Goal: Information Seeking & Learning: Compare options

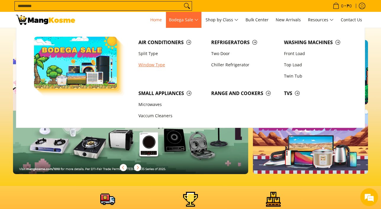
click at [148, 64] on link "Window Type" at bounding box center [171, 64] width 73 height 11
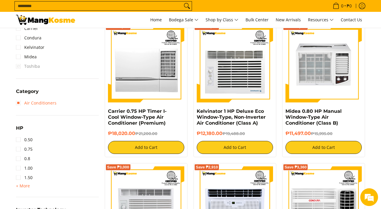
scroll to position [280, 0]
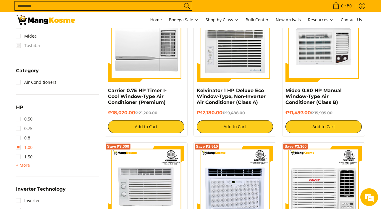
click at [28, 149] on link "1.00" at bounding box center [24, 147] width 17 height 9
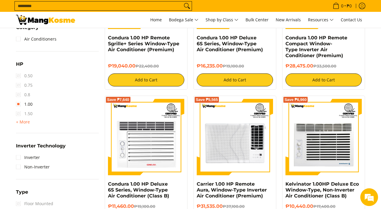
scroll to position [377, 0]
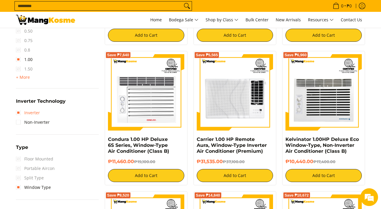
click at [31, 109] on link "Inverter" at bounding box center [28, 112] width 24 height 9
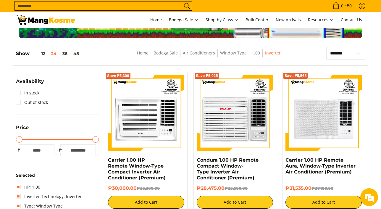
scroll to position [16, 0]
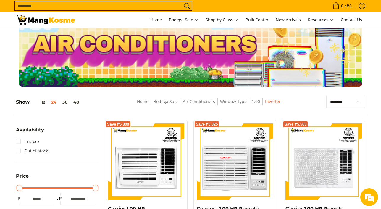
click at [338, 104] on select "**********" at bounding box center [345, 102] width 39 height 12
select select "**********"
click at [326, 96] on select "**********" at bounding box center [345, 102] width 39 height 12
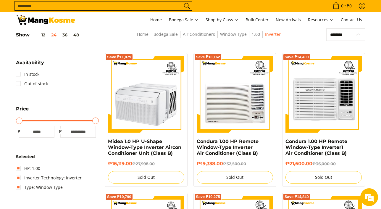
scroll to position [83, 0]
click at [366, 140] on div "Save ₱14,400 Condura 1.00 HP Remote Window-Type Inverter1 Air Conditioner (Clas…" at bounding box center [323, 120] width 89 height 134
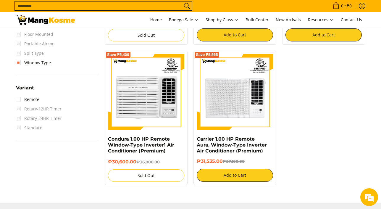
scroll to position [536, 0]
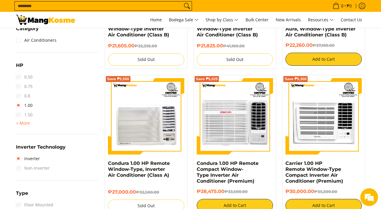
scroll to position [347, 0]
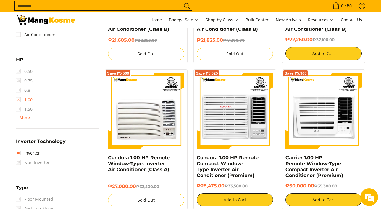
click at [22, 98] on link "1.00" at bounding box center [24, 99] width 17 height 9
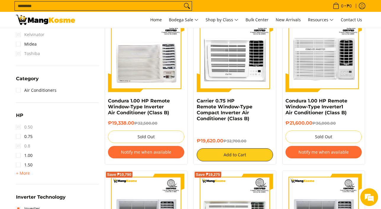
scroll to position [289, 0]
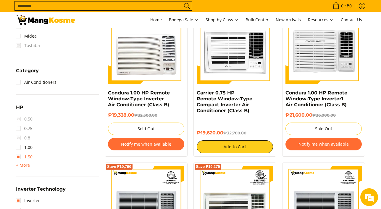
click at [31, 158] on link "1.50" at bounding box center [24, 156] width 17 height 9
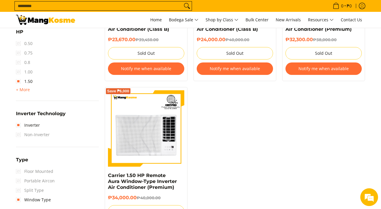
scroll to position [379, 0]
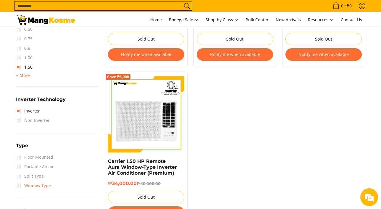
click at [26, 184] on link "Window Type" at bounding box center [33, 185] width 35 height 9
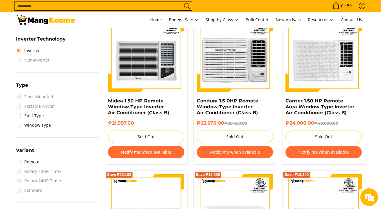
scroll to position [466, 0]
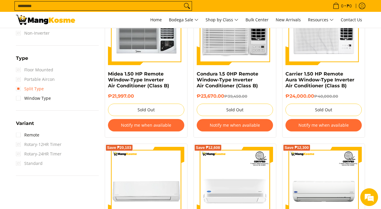
click at [30, 90] on link "Split Type" at bounding box center [30, 88] width 28 height 9
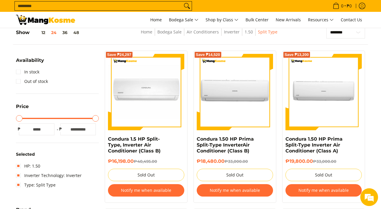
scroll to position [83, 0]
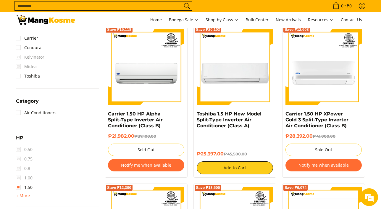
scroll to position [39, 0]
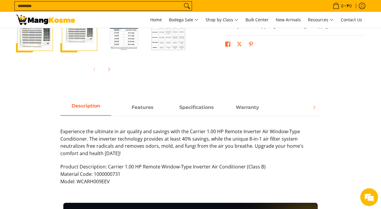
scroll to position [240, 0]
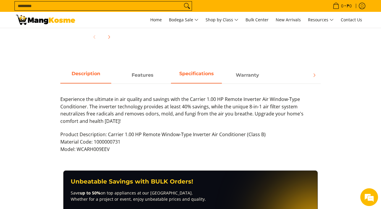
click at [203, 76] on span "Specifications" at bounding box center [196, 75] width 51 height 11
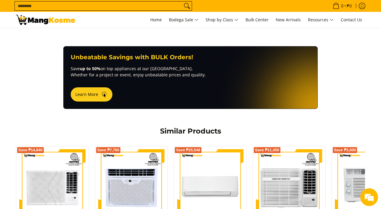
scroll to position [279, 0]
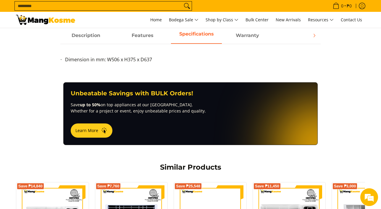
click at [131, 59] on span "Dimension in mm: W506 x H375 x D637" at bounding box center [108, 59] width 87 height 7
click at [114, 59] on span "Dimension in mm: W506 x H375 x D637" at bounding box center [108, 59] width 87 height 7
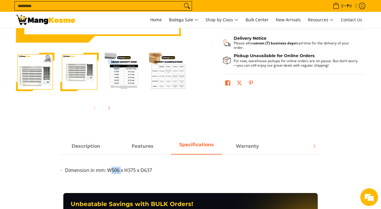
scroll to position [126, 0]
